Goal: Task Accomplishment & Management: Manage account settings

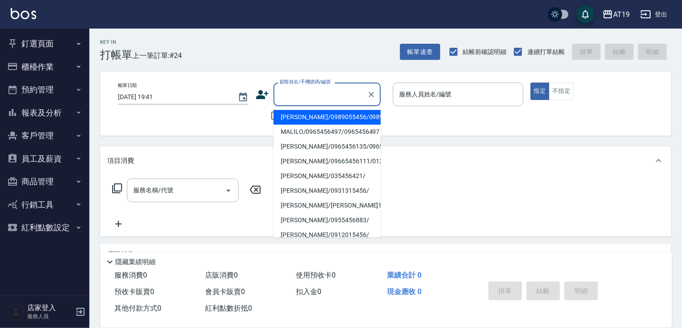
click at [315, 100] on input "顧客姓名/手機號碼/編號" at bounding box center [320, 95] width 86 height 16
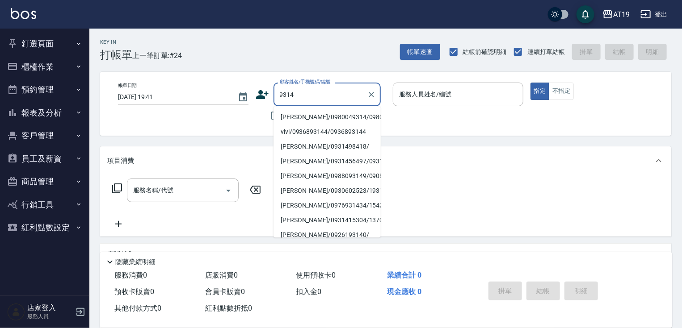
type input "黃秋媺/0980049314/0980049314"
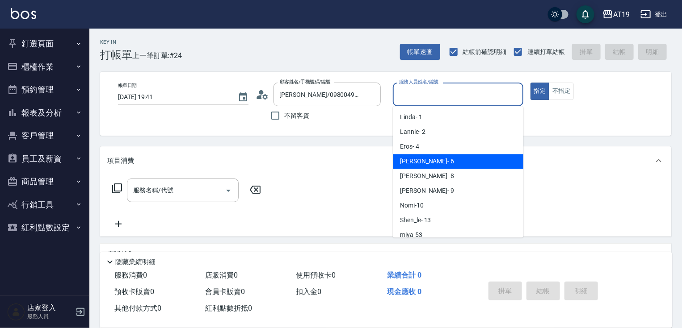
type input "Julie- 6"
type button "true"
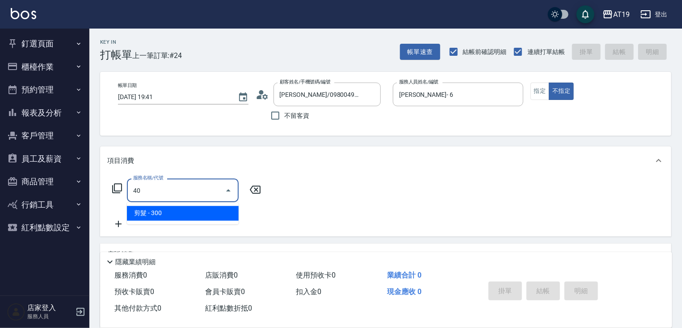
type input "4"
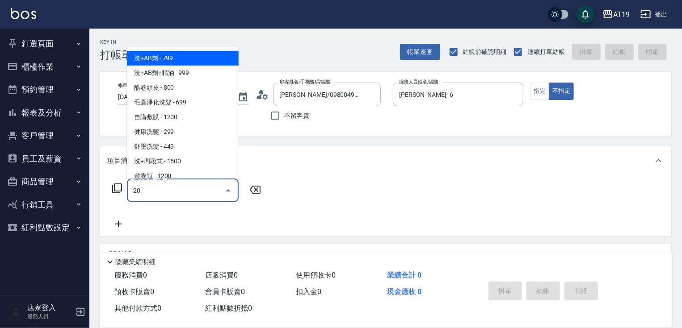
type input "201"
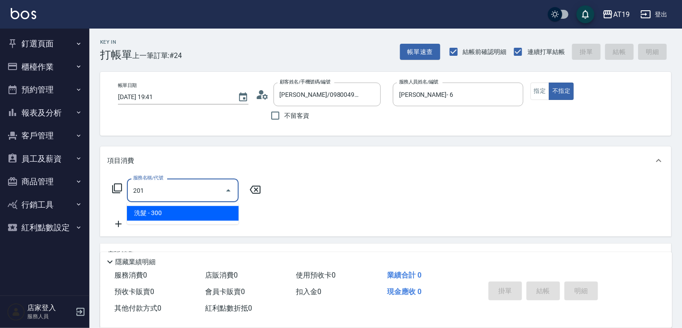
type input "30"
type input "洗髮(201)"
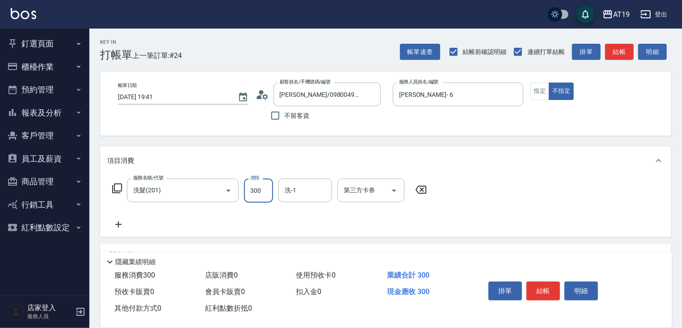
type input "0"
type input "400"
type input "40"
type input "400"
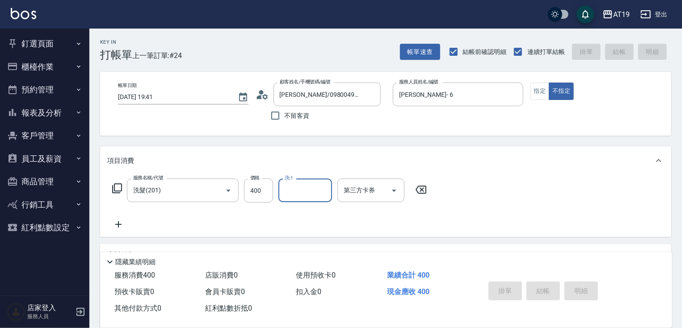
type input "2025/10/10 20:16"
type input "0"
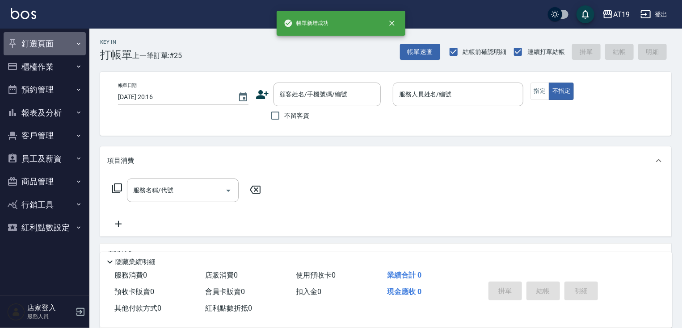
click at [43, 41] on button "釘選頁面" at bounding box center [45, 43] width 82 height 23
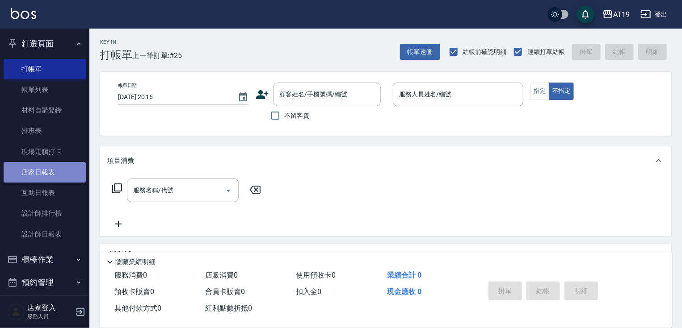
click at [49, 169] on link "店家日報表" at bounding box center [45, 172] width 82 height 21
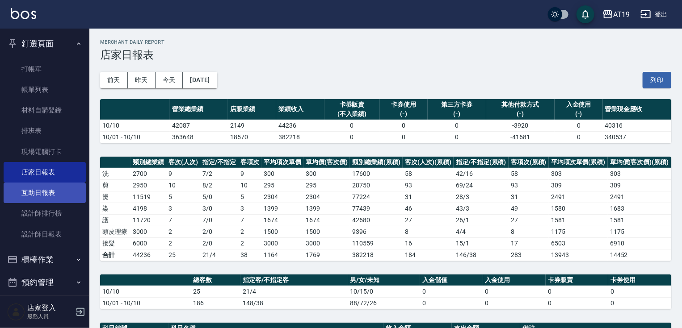
click at [59, 189] on link "互助日報表" at bounding box center [45, 193] width 82 height 21
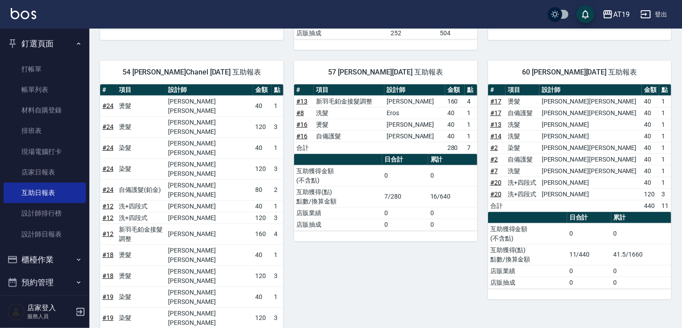
scroll to position [251, 0]
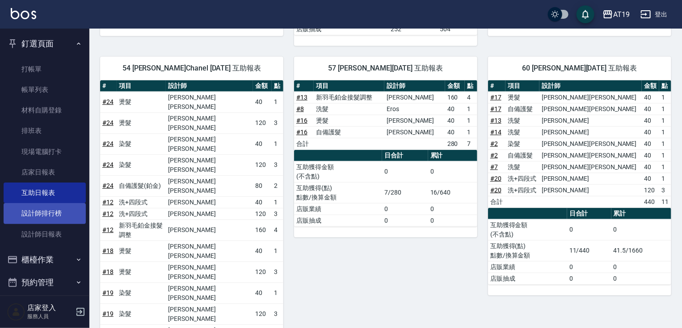
click at [34, 214] on link "設計師排行榜" at bounding box center [45, 213] width 82 height 21
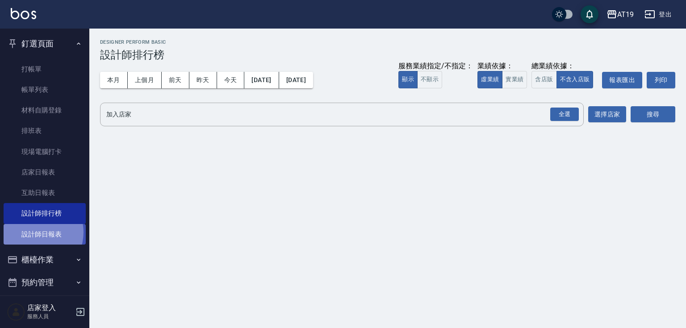
click at [34, 232] on link "設計師日報表" at bounding box center [45, 234] width 82 height 21
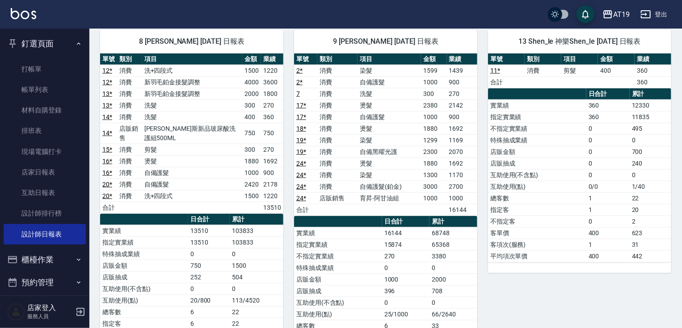
scroll to position [408, 0]
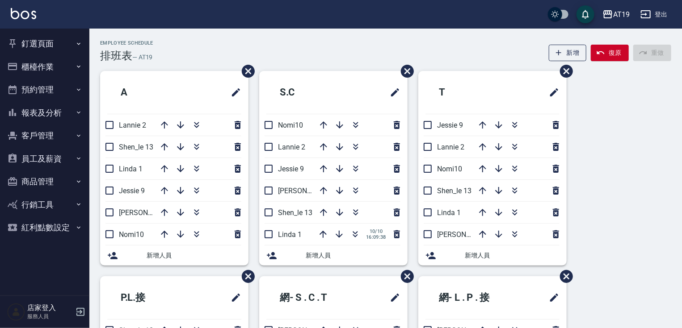
click at [48, 40] on button "釘選頁面" at bounding box center [45, 43] width 82 height 23
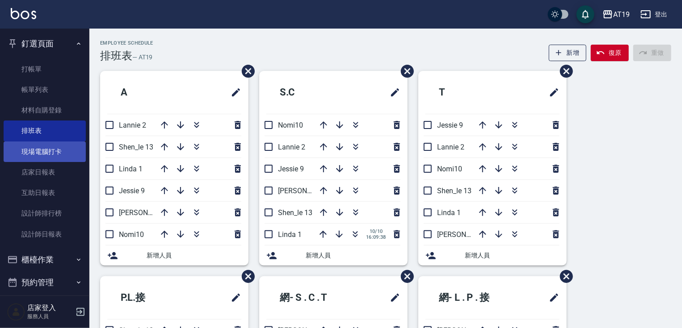
drag, startPoint x: 63, startPoint y: 150, endPoint x: 70, endPoint y: 152, distance: 7.6
click at [63, 150] on link "現場電腦打卡" at bounding box center [45, 152] width 82 height 21
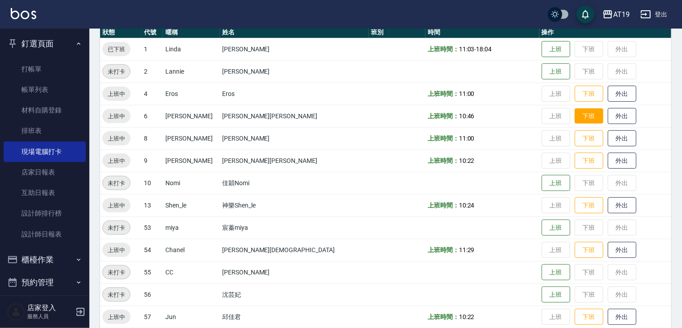
scroll to position [107, 0]
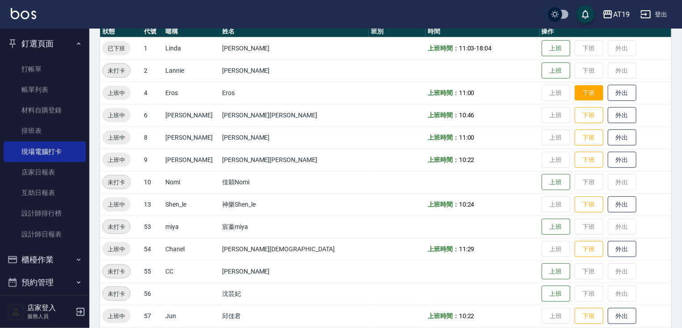
click at [575, 97] on button "下班" at bounding box center [589, 93] width 29 height 16
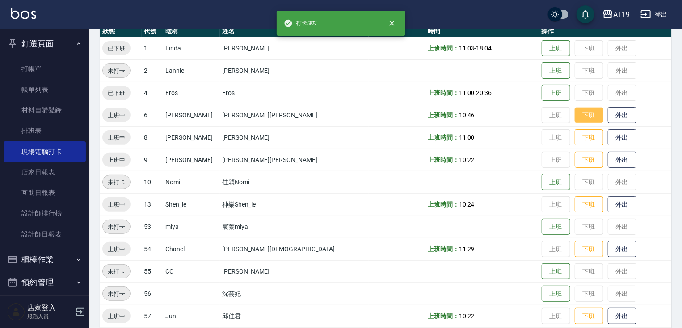
click at [575, 112] on button "下班" at bounding box center [589, 116] width 29 height 16
click at [575, 137] on button "下班" at bounding box center [589, 138] width 29 height 16
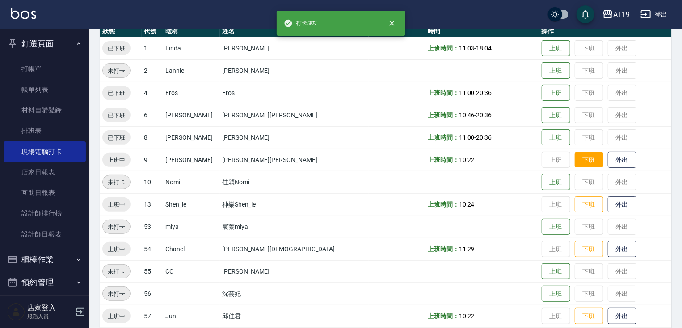
click at [575, 161] on button "下班" at bounding box center [589, 160] width 29 height 16
click at [575, 209] on button "下班" at bounding box center [589, 205] width 29 height 16
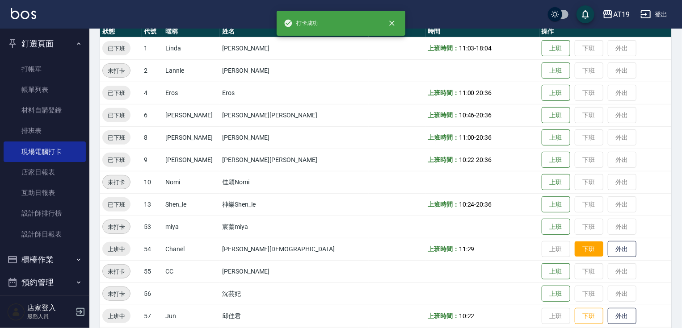
click at [575, 250] on button "下班" at bounding box center [589, 250] width 29 height 16
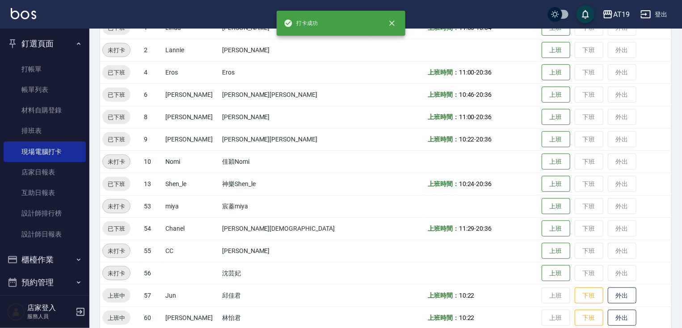
scroll to position [139, 0]
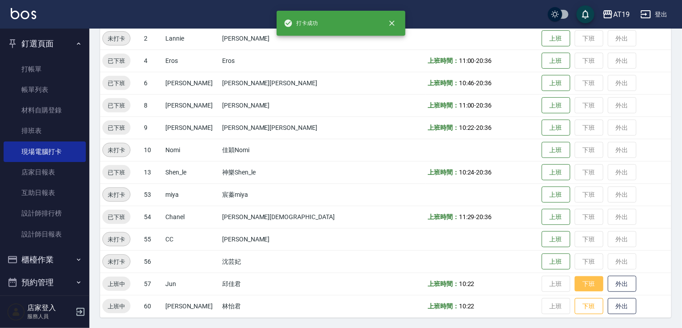
click at [575, 286] on button "下班" at bounding box center [589, 285] width 29 height 16
click at [575, 308] on button "下班" at bounding box center [589, 307] width 29 height 16
